Goal: Complete application form

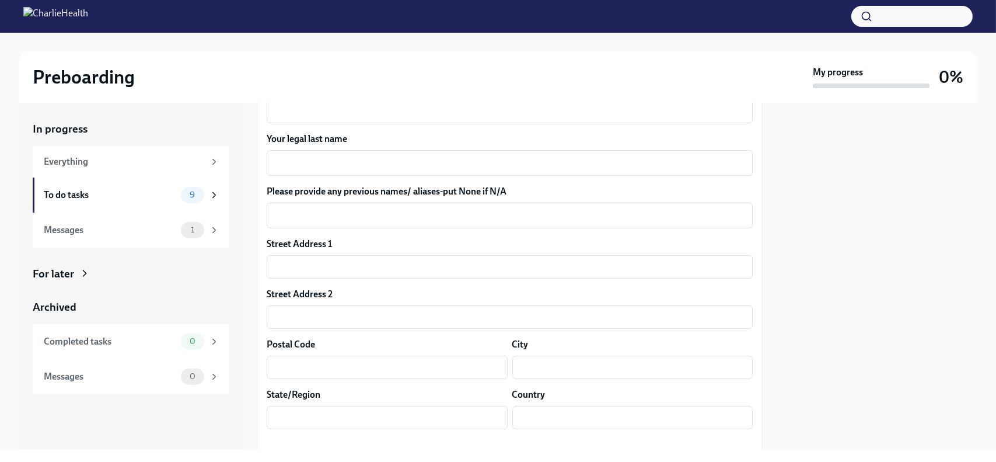
scroll to position [177, 0]
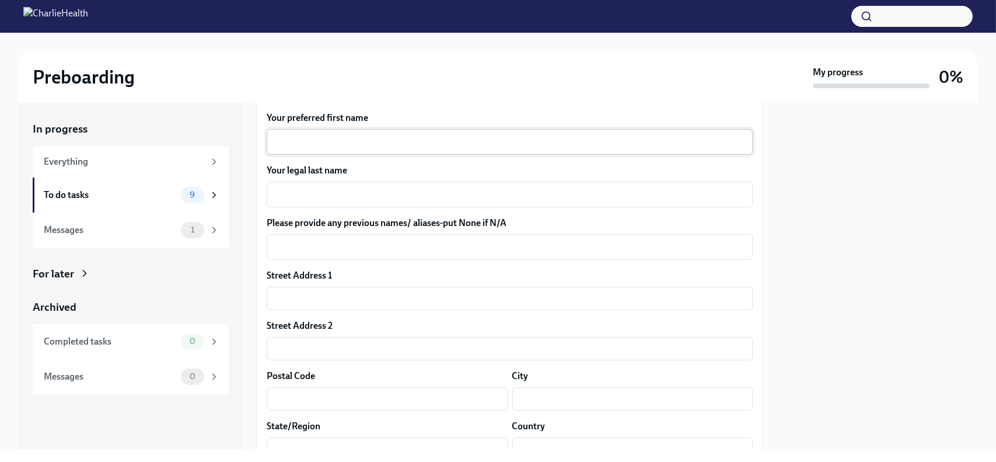
click at [455, 149] on div "x ​" at bounding box center [510, 142] width 486 height 26
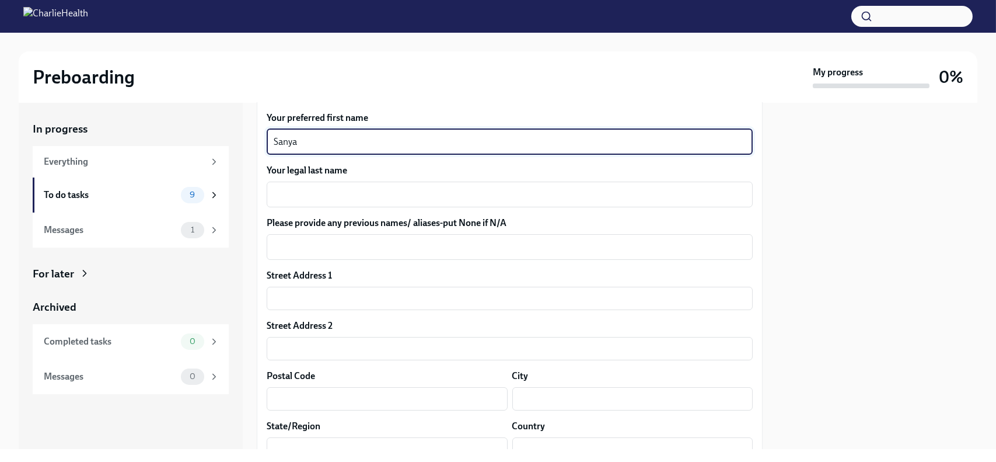
type textarea "Sanya"
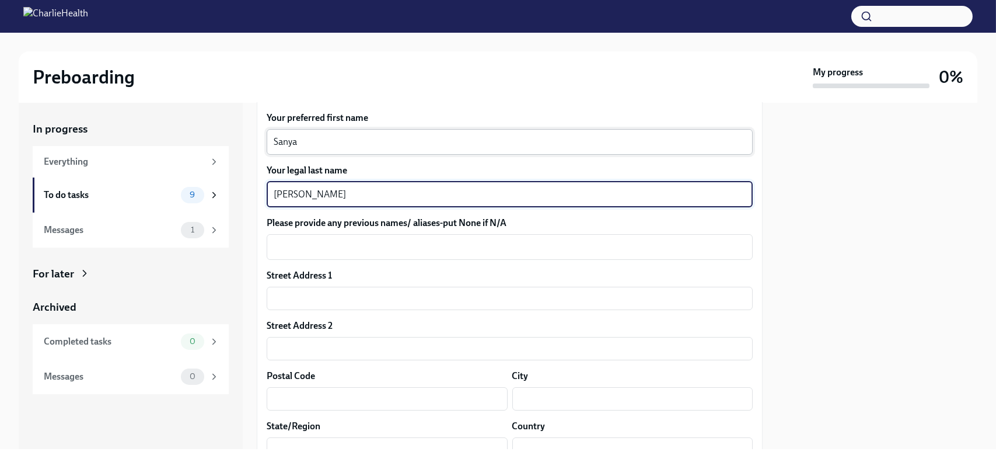
type textarea "[PERSON_NAME]"
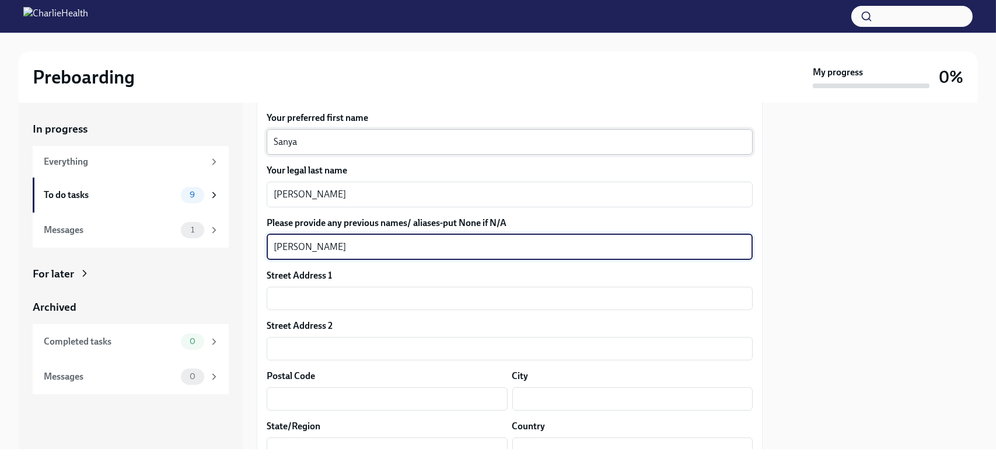
type textarea "[PERSON_NAME]"
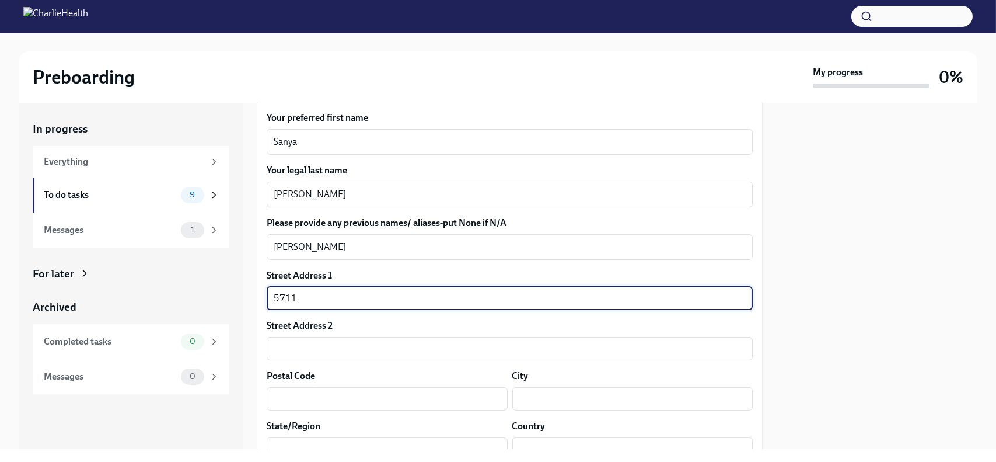
type input "[STREET_ADDRESS]"
type input "77407-2197"
type input "[GEOGRAPHIC_DATA]"
type input "US"
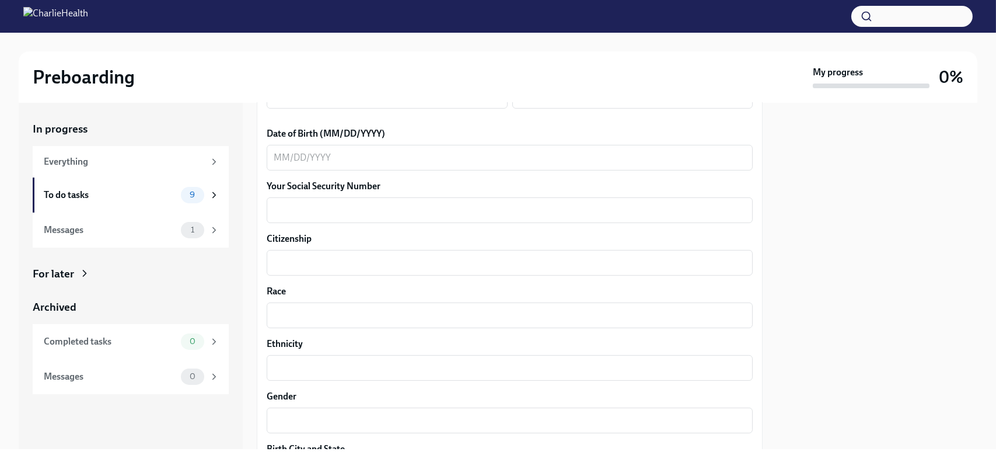
scroll to position [535, 0]
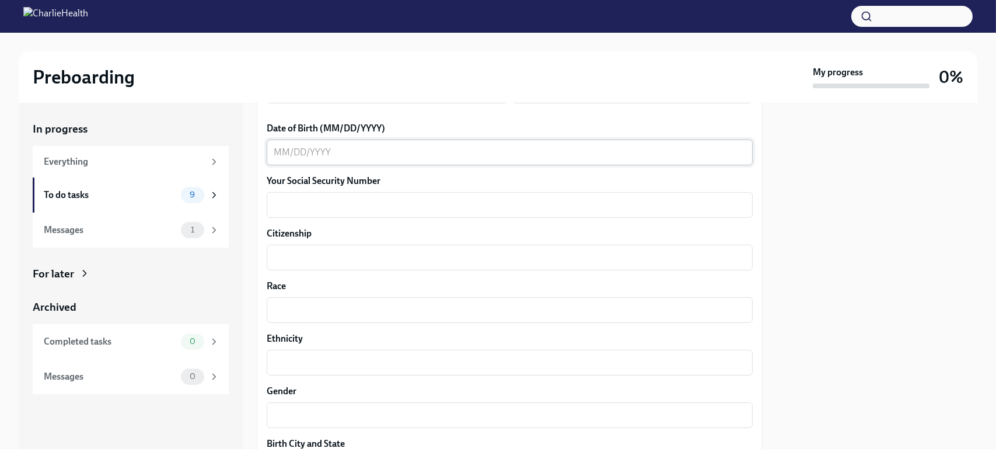
click at [354, 159] on div "x ​" at bounding box center [510, 153] width 486 height 26
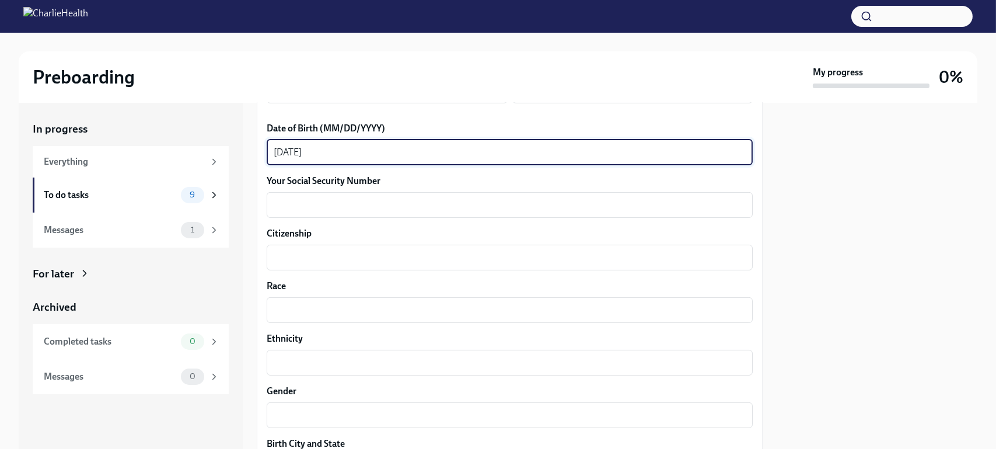
type textarea "[DATE]"
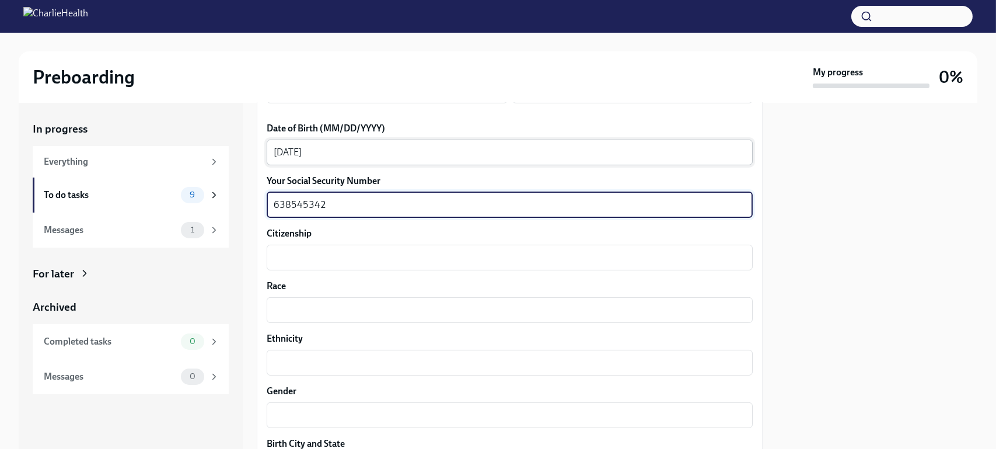
type textarea "638545342"
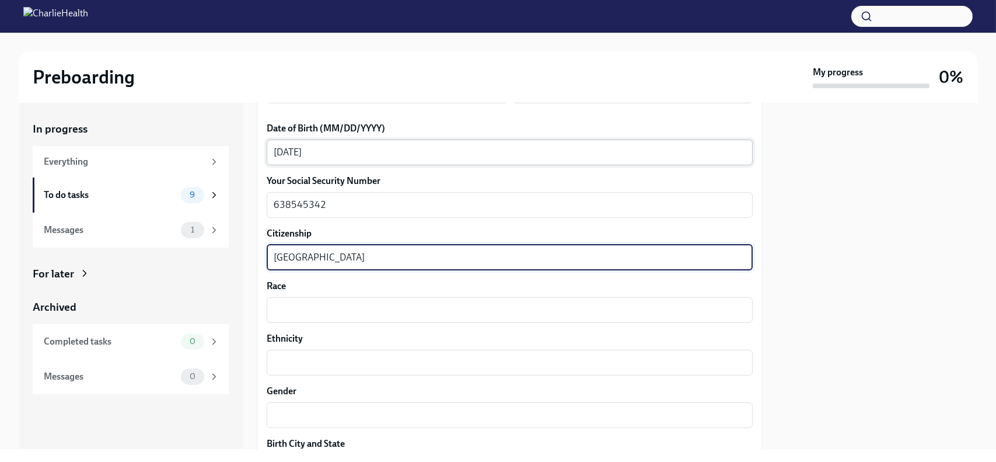
type textarea "[GEOGRAPHIC_DATA]"
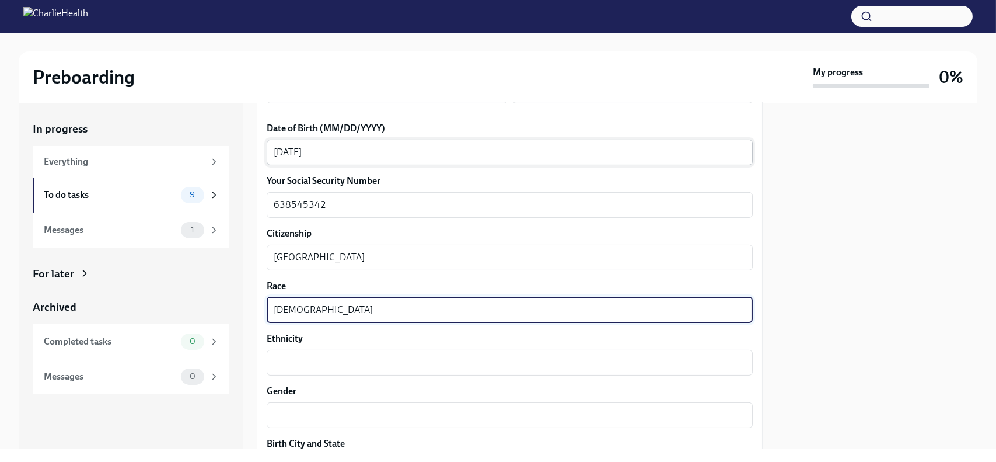
type textarea "[DEMOGRAPHIC_DATA]"
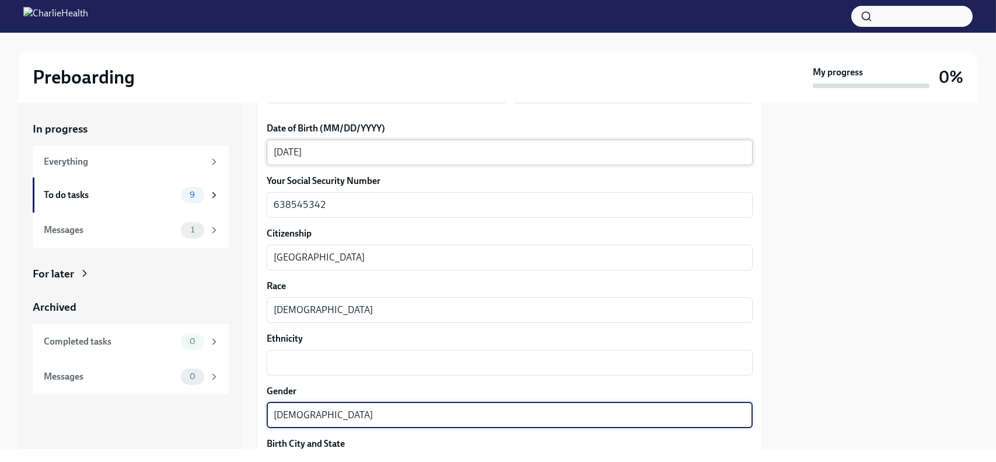
type textarea "[DEMOGRAPHIC_DATA]"
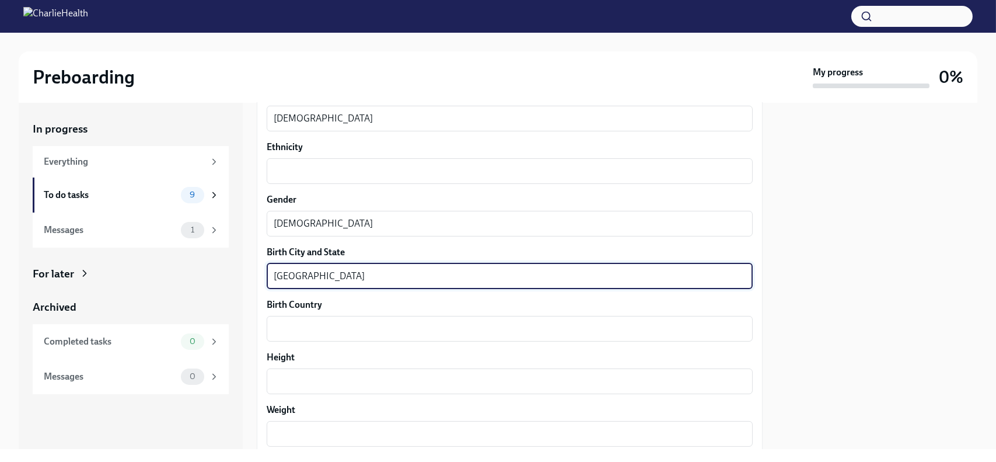
type textarea "[GEOGRAPHIC_DATA]"
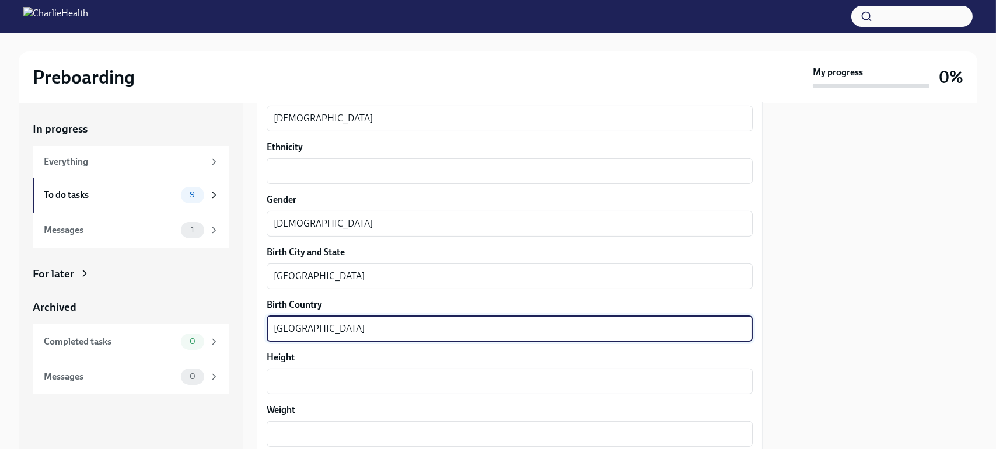
type textarea "[GEOGRAPHIC_DATA]"
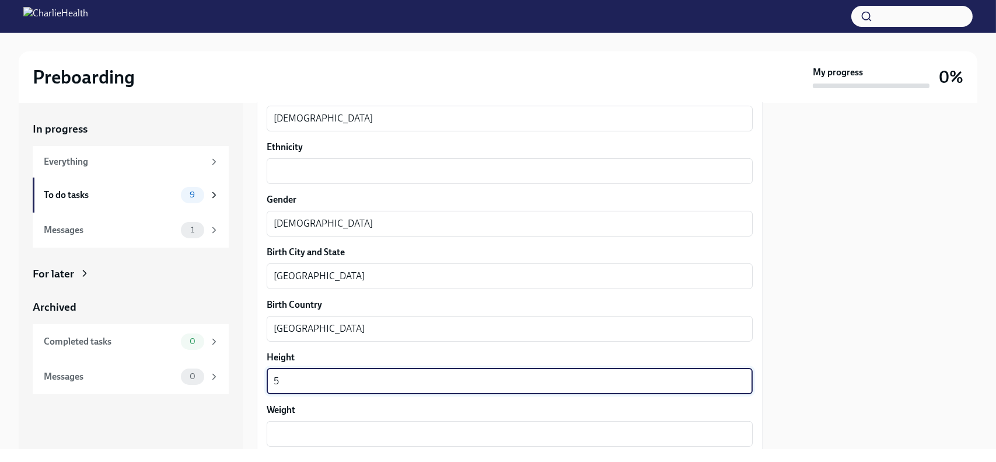
type textarea "5"
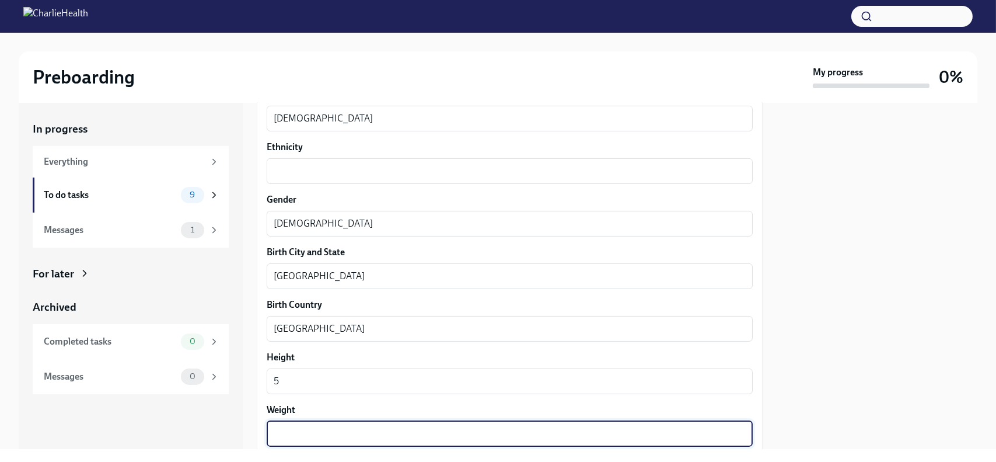
type textarea "5"
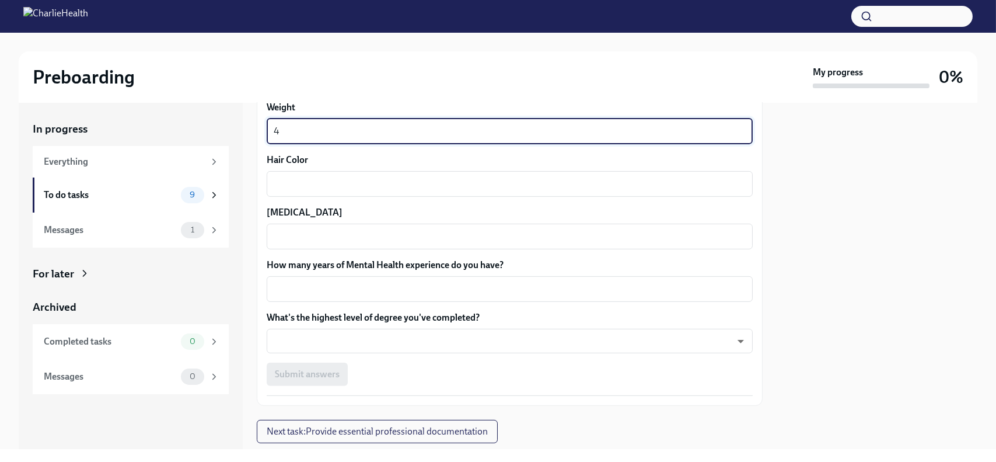
scroll to position [1060, 0]
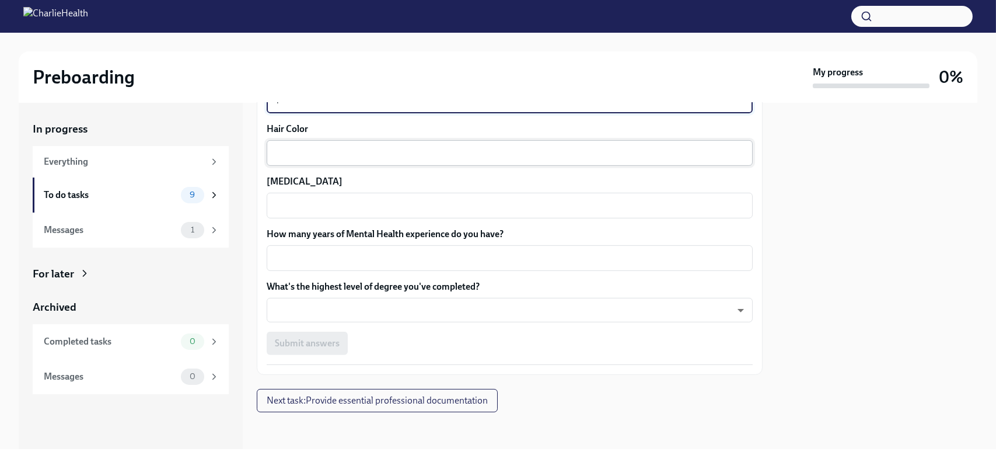
type textarea "4"
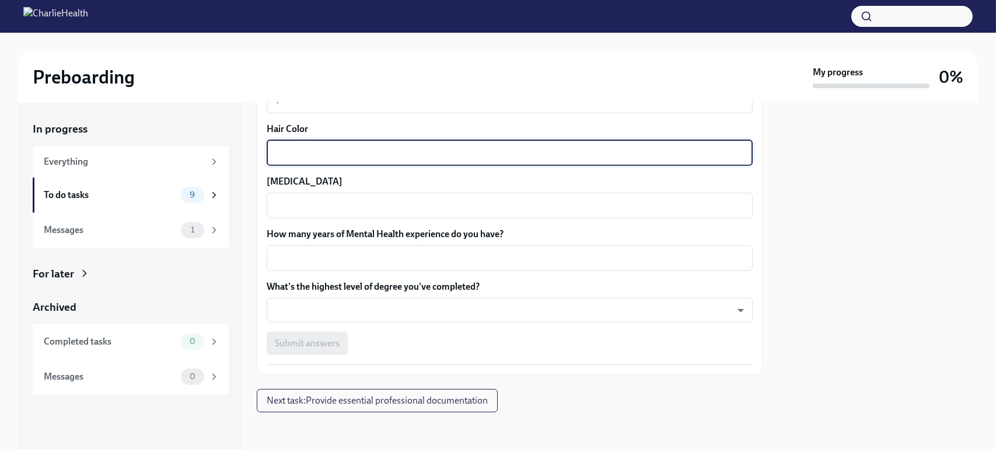
click at [399, 154] on textarea "Hair Color" at bounding box center [510, 153] width 472 height 14
type textarea "brown"
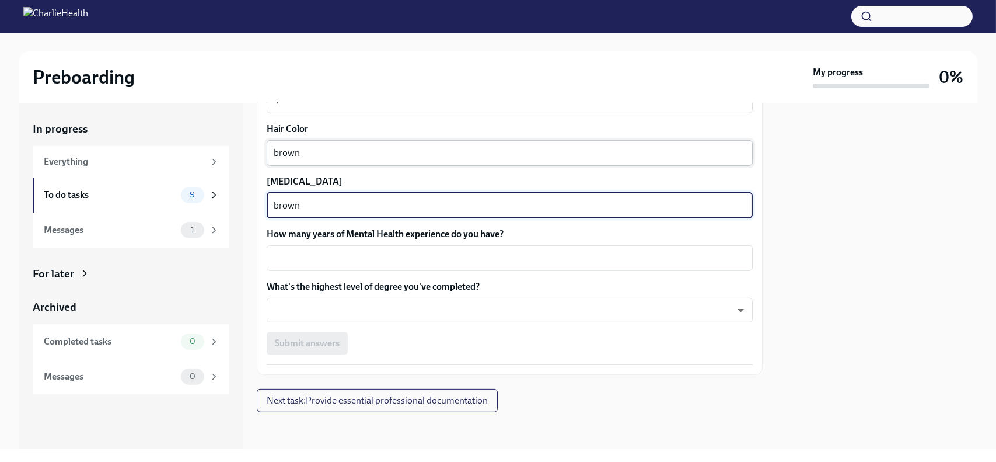
type textarea "brown"
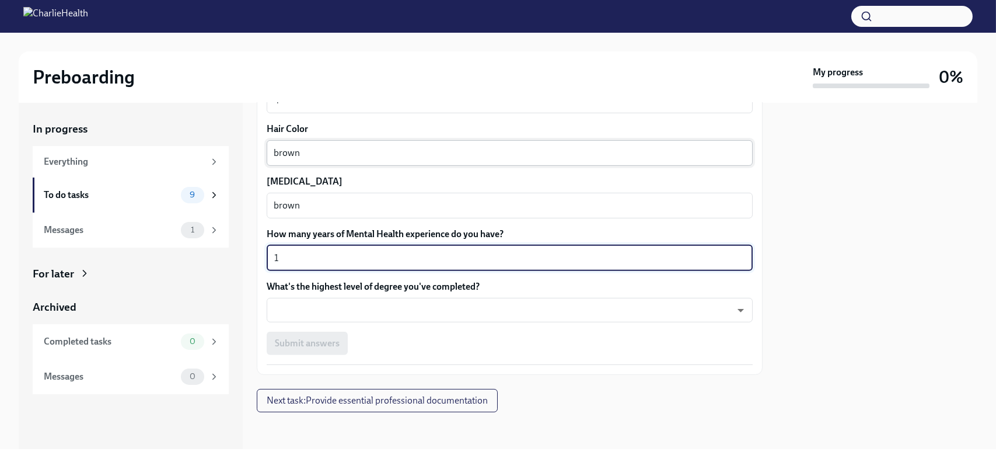
type textarea "1"
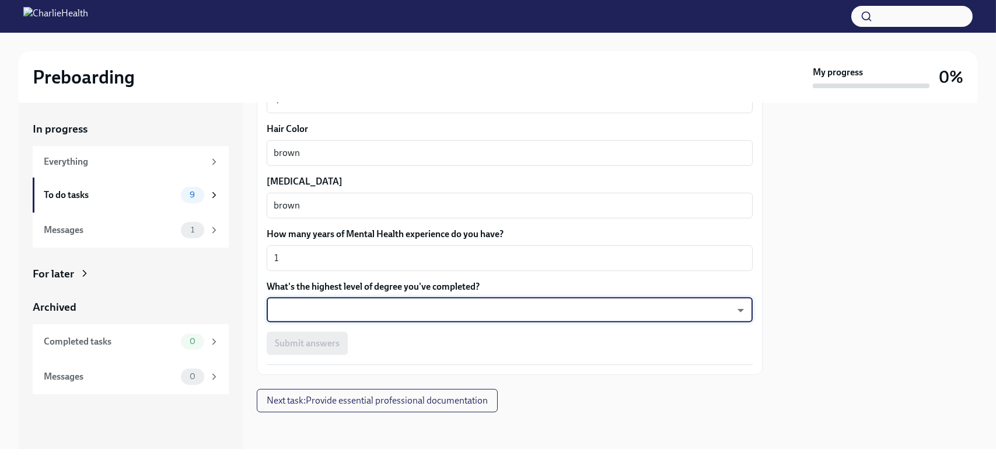
click at [384, 301] on body "Preboarding My progress 0% In progress Everything To do tasks 9 Messages 1 For …" at bounding box center [498, 231] width 996 height 462
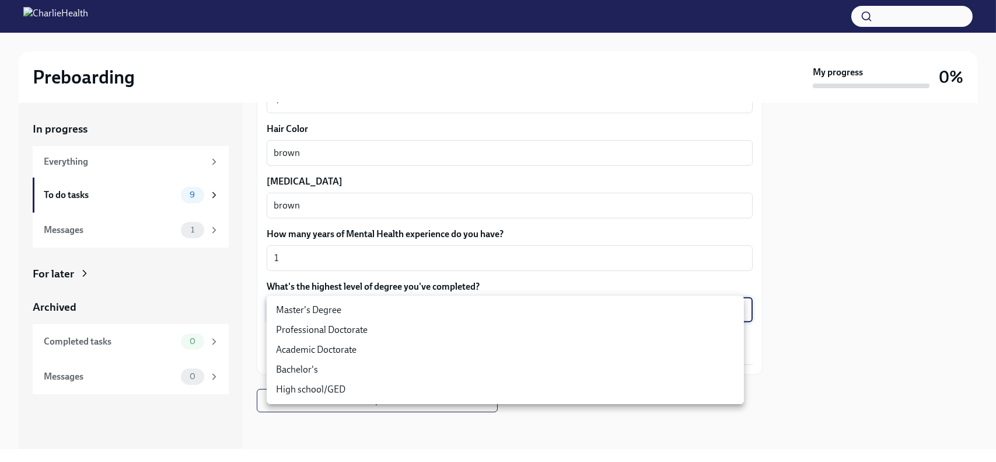
click at [367, 306] on li "Master's Degree" at bounding box center [506, 310] width 478 height 20
type input "2vBr-ghkD"
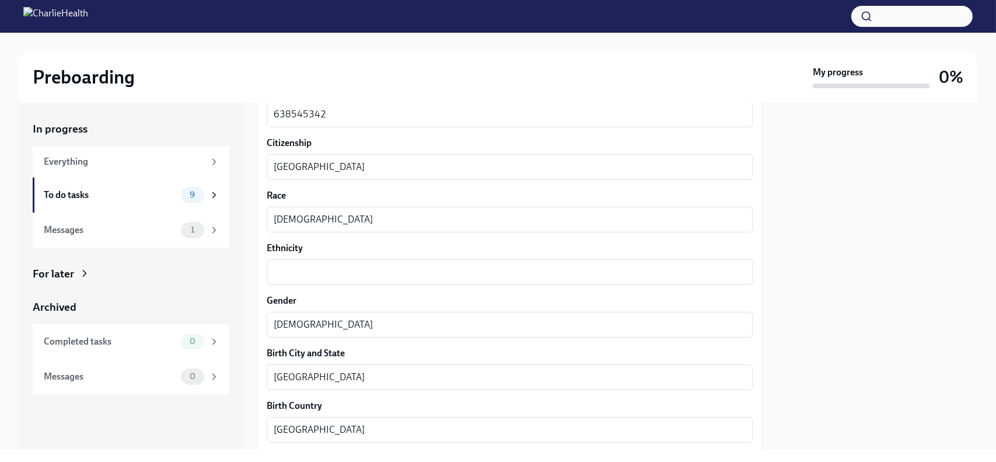
scroll to position [595, 0]
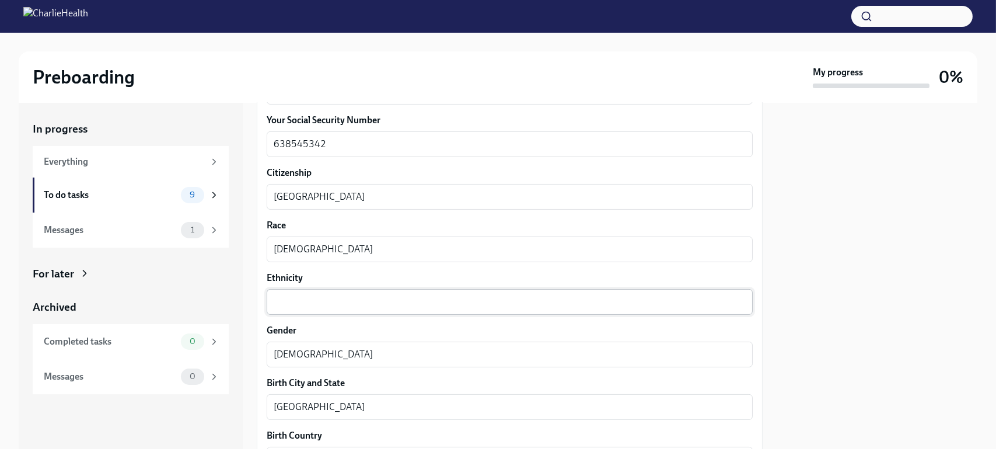
click at [518, 302] on textarea "Ethnicity" at bounding box center [510, 302] width 472 height 14
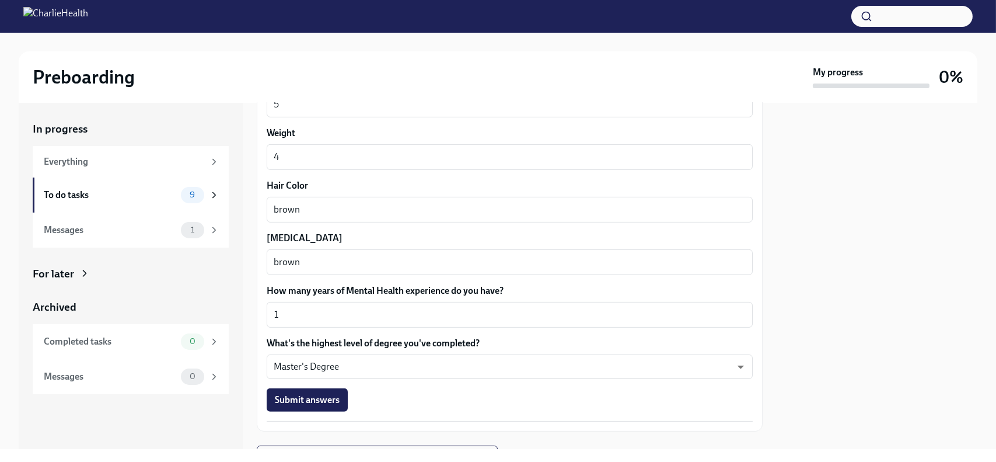
scroll to position [1060, 0]
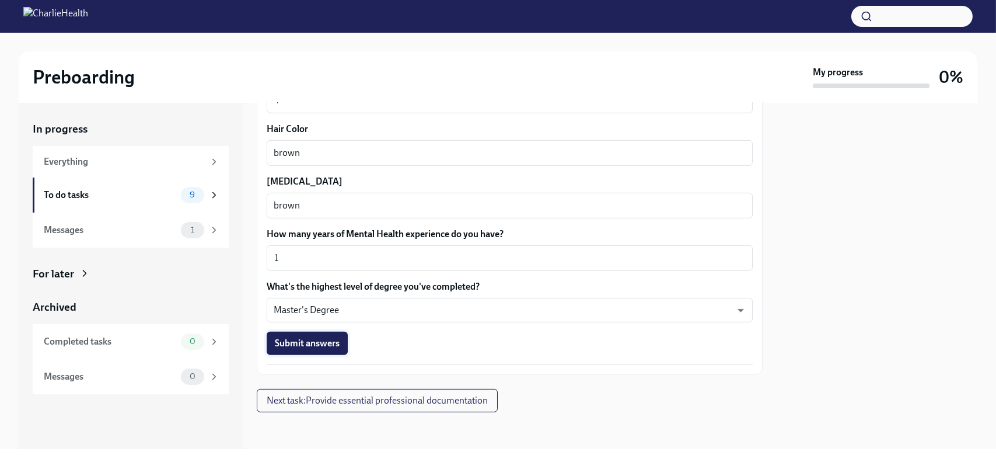
type textarea "n/a"
click at [339, 333] on button "Submit answers" at bounding box center [307, 343] width 81 height 23
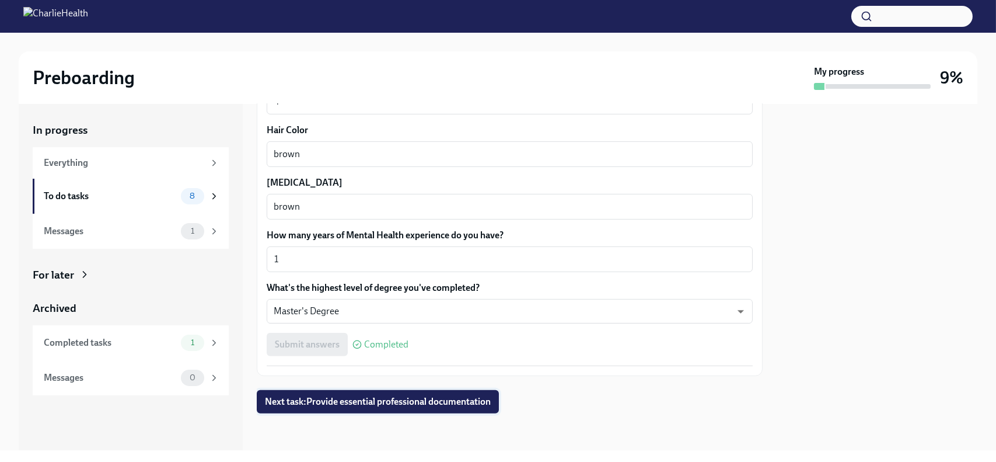
click at [440, 408] on button "Next task : Provide essential professional documentation" at bounding box center [378, 401] width 242 height 23
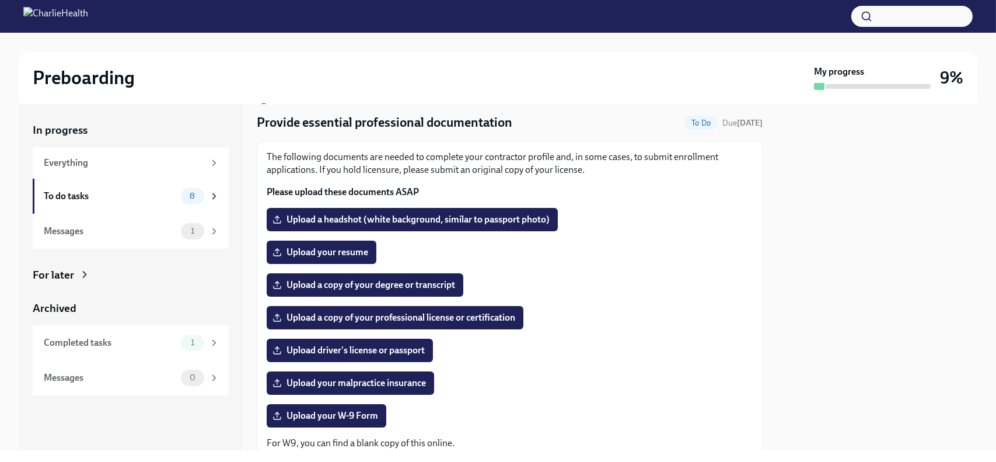
scroll to position [29, 0]
